Goal: Task Accomplishment & Management: Manage account settings

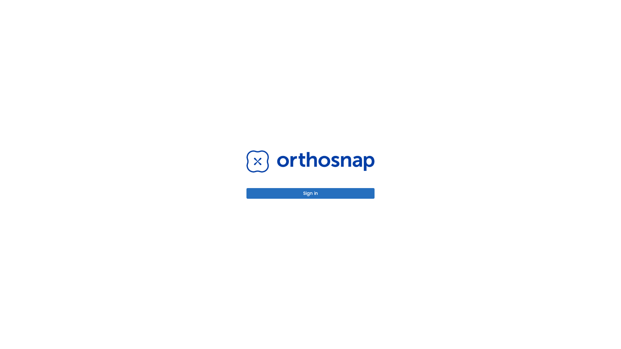
click at [310, 193] on button "Sign in" at bounding box center [310, 193] width 128 height 11
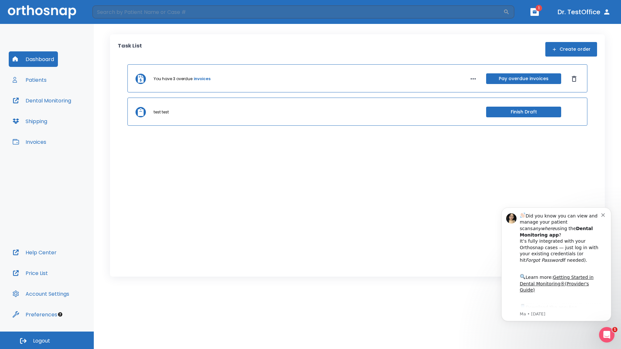
click at [47, 341] on span "Logout" at bounding box center [41, 341] width 17 height 7
